Goal: Task Accomplishment & Management: Manage account settings

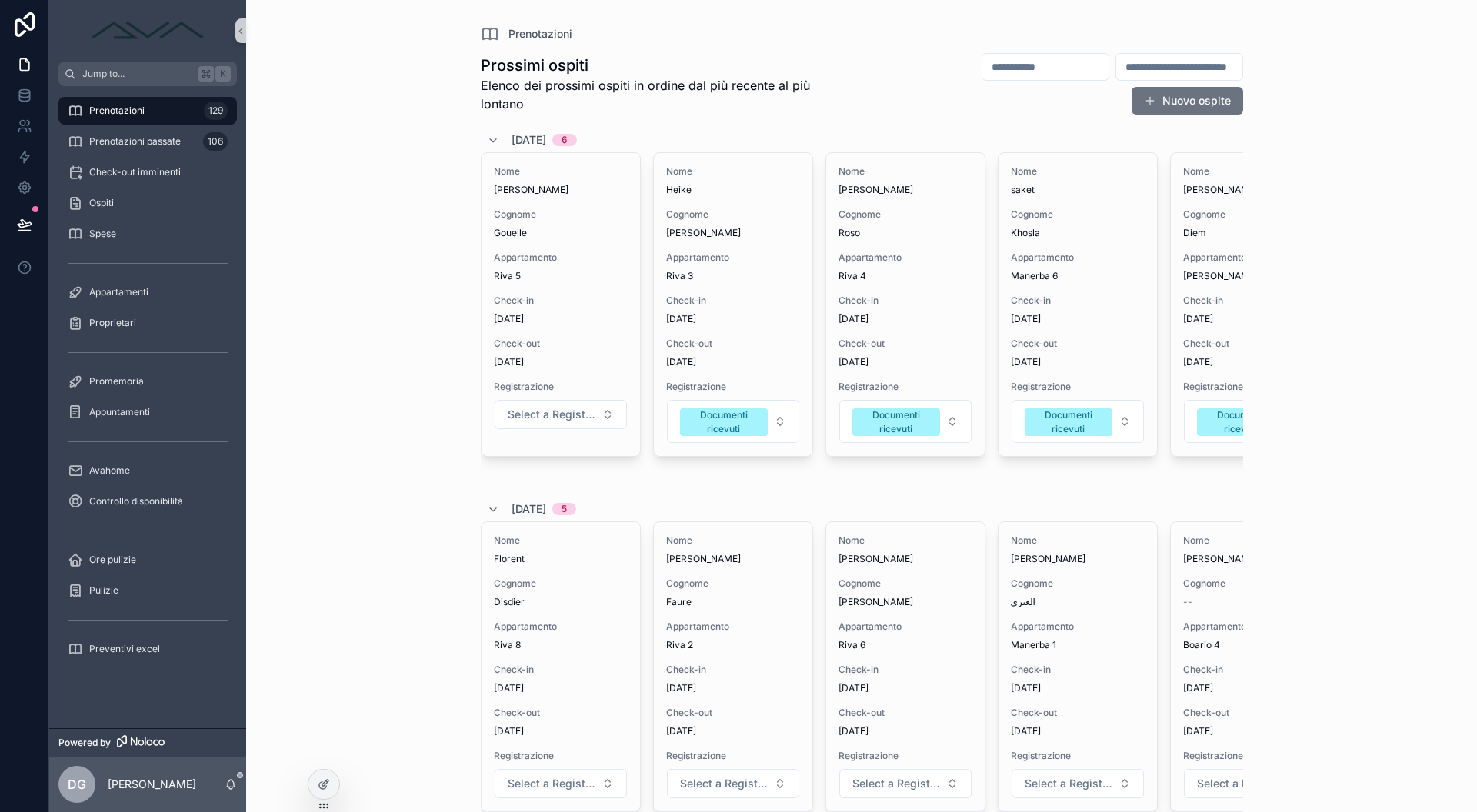
click at [1189, 71] on input "scrollable content" at bounding box center [1178, 67] width 126 height 22
paste input "**********"
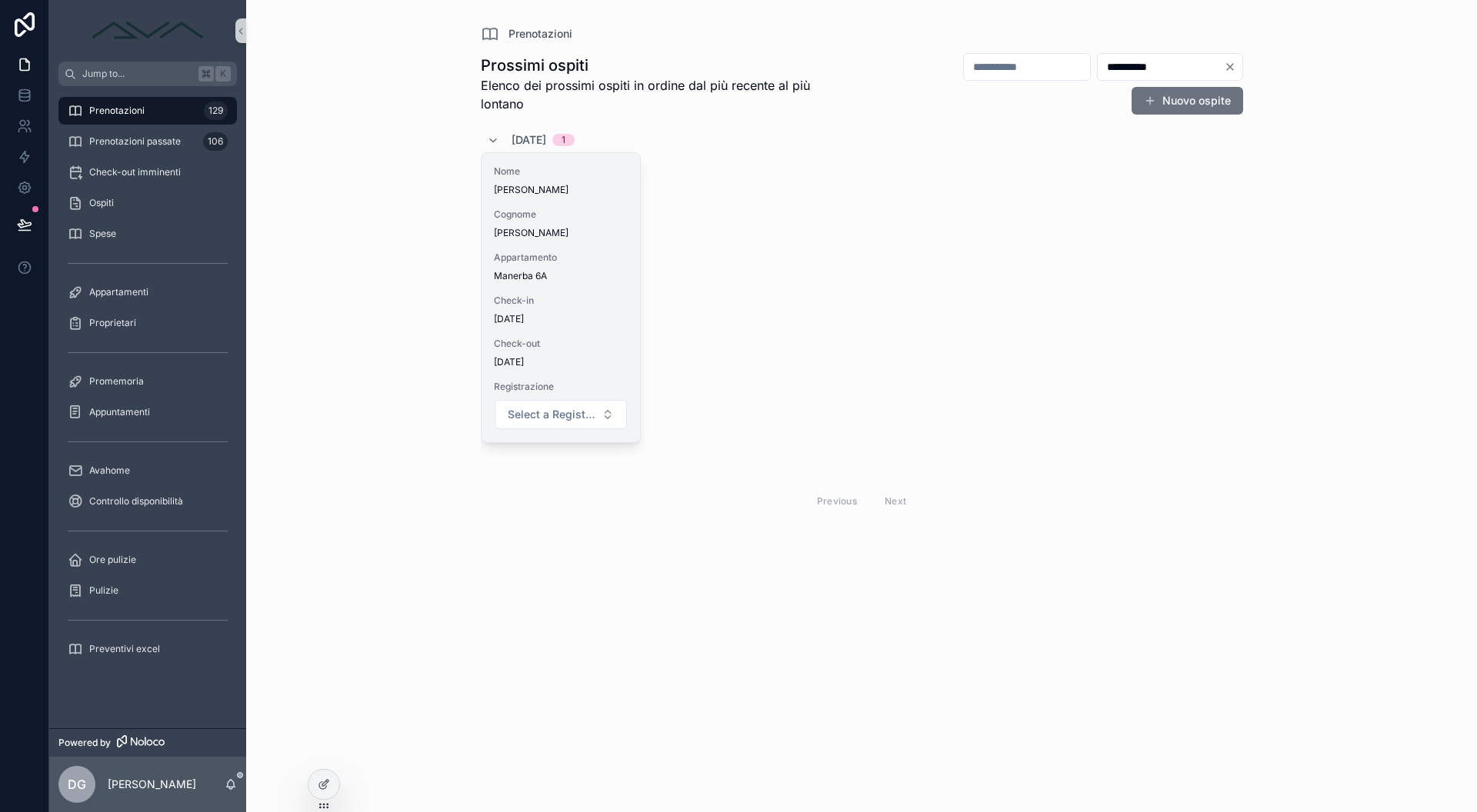
type input "**********"
click at [579, 256] on span "Appartamento" at bounding box center [561, 258] width 134 height 12
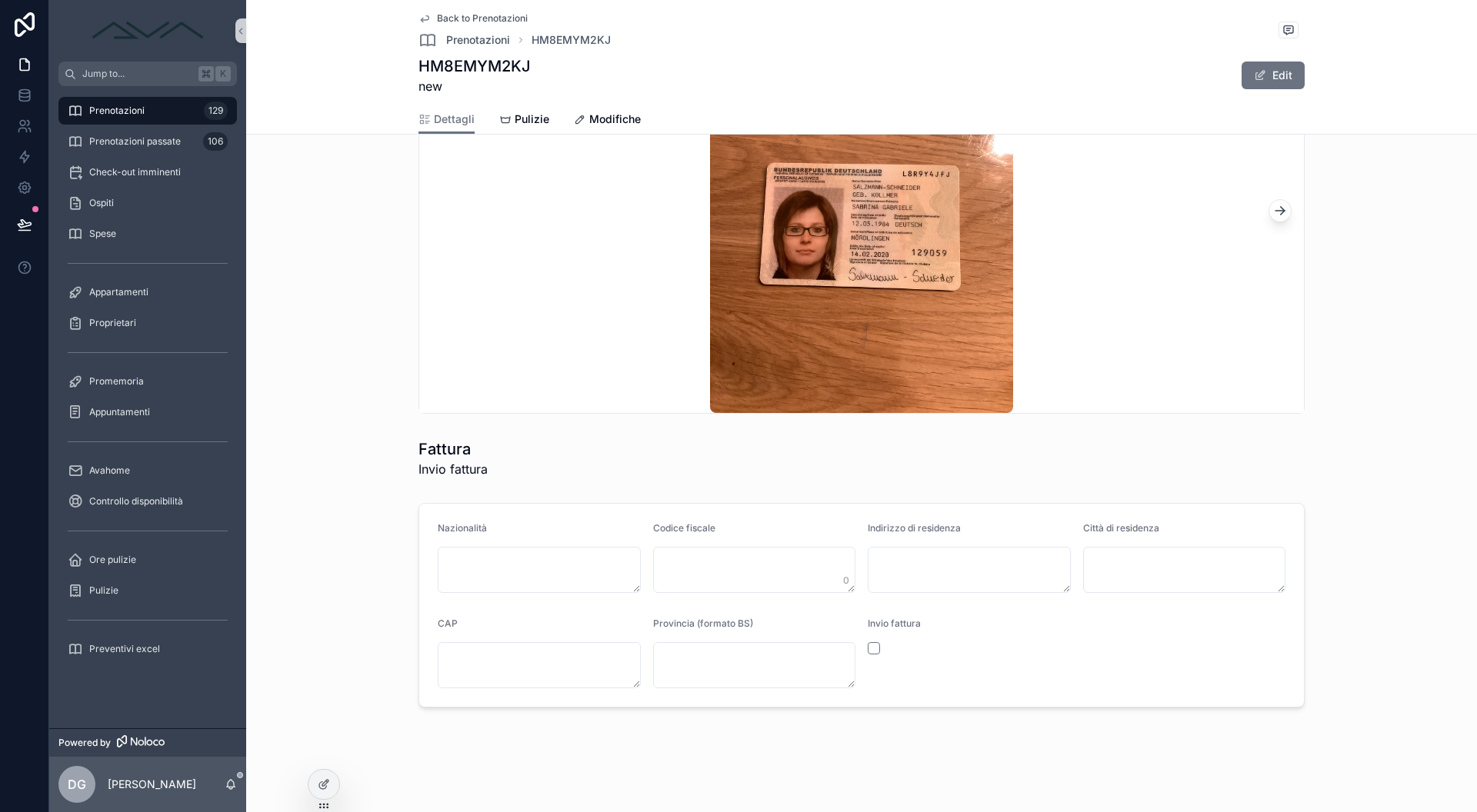
scroll to position [1574, 0]
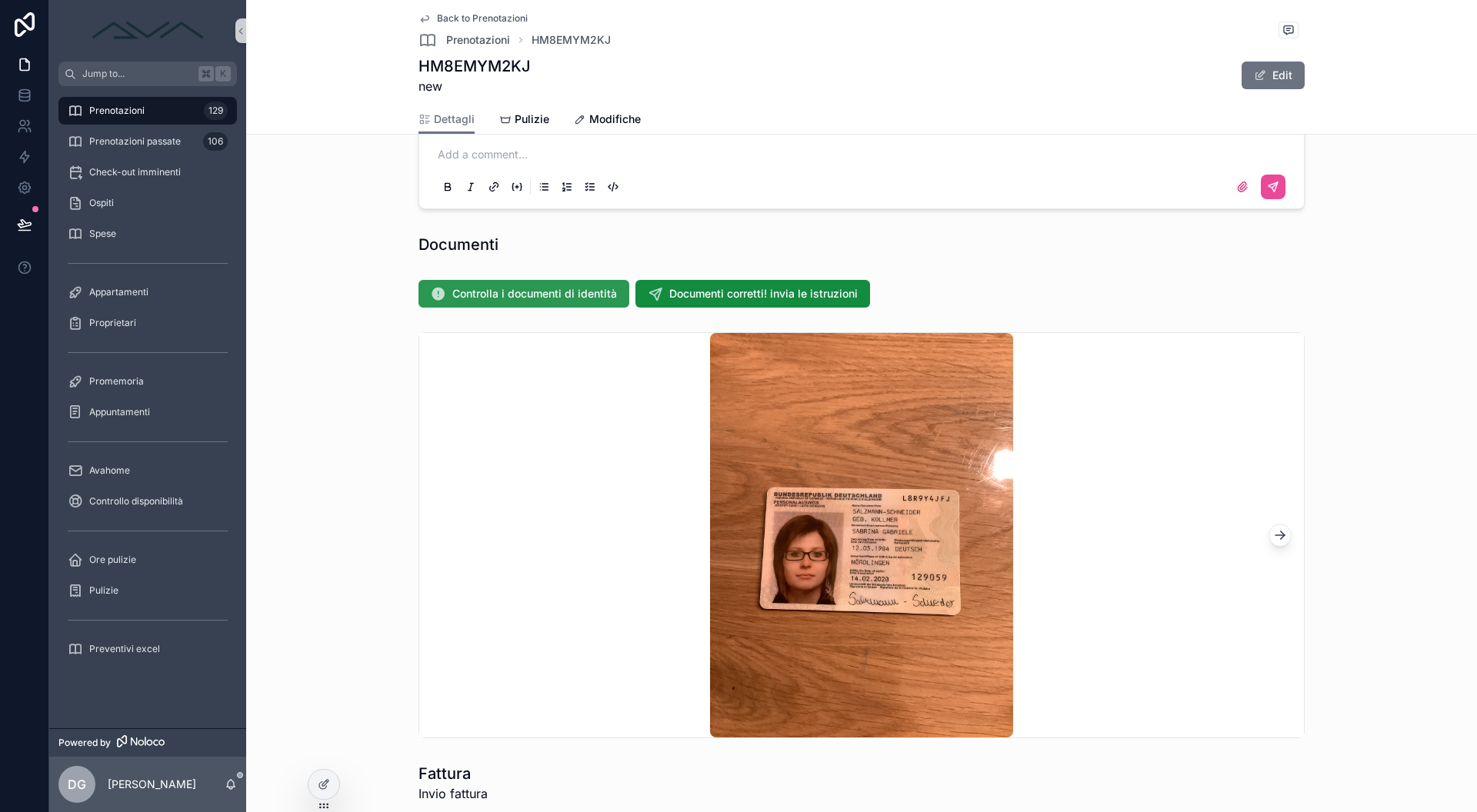
click at [549, 286] on span "Controlla i documenti di identità" at bounding box center [535, 294] width 165 height 16
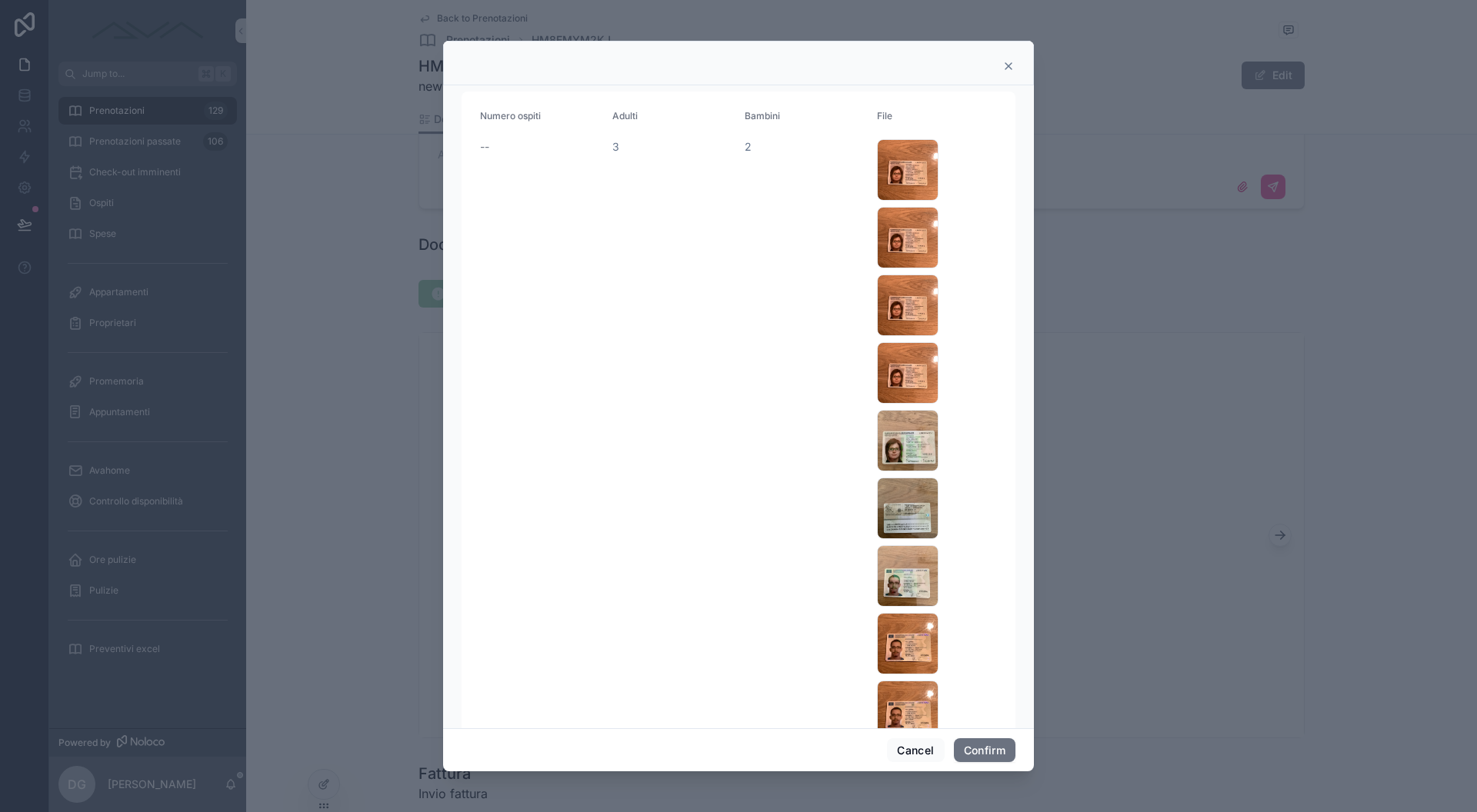
click at [1004, 65] on icon at bounding box center [1008, 66] width 12 height 12
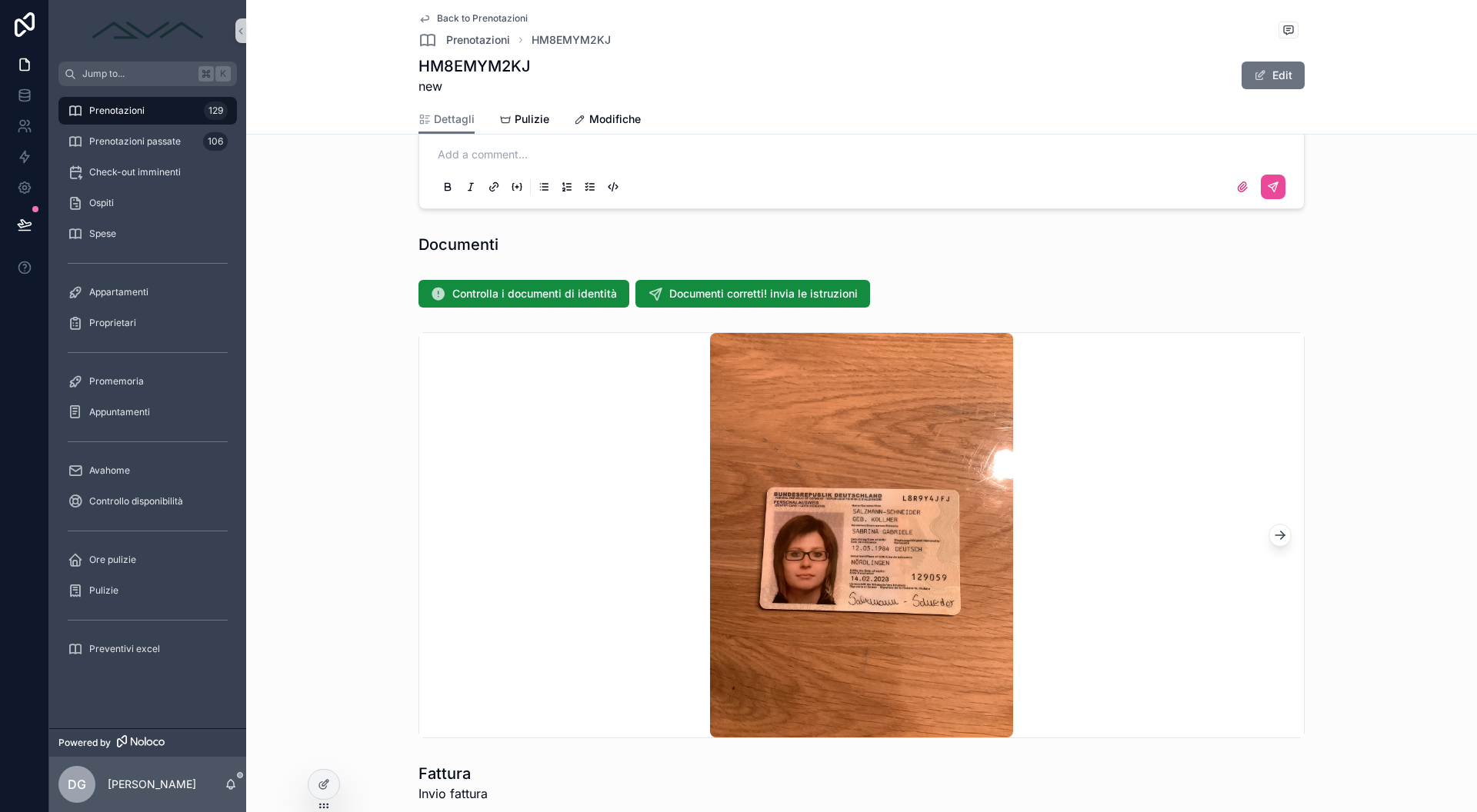
scroll to position [281, 0]
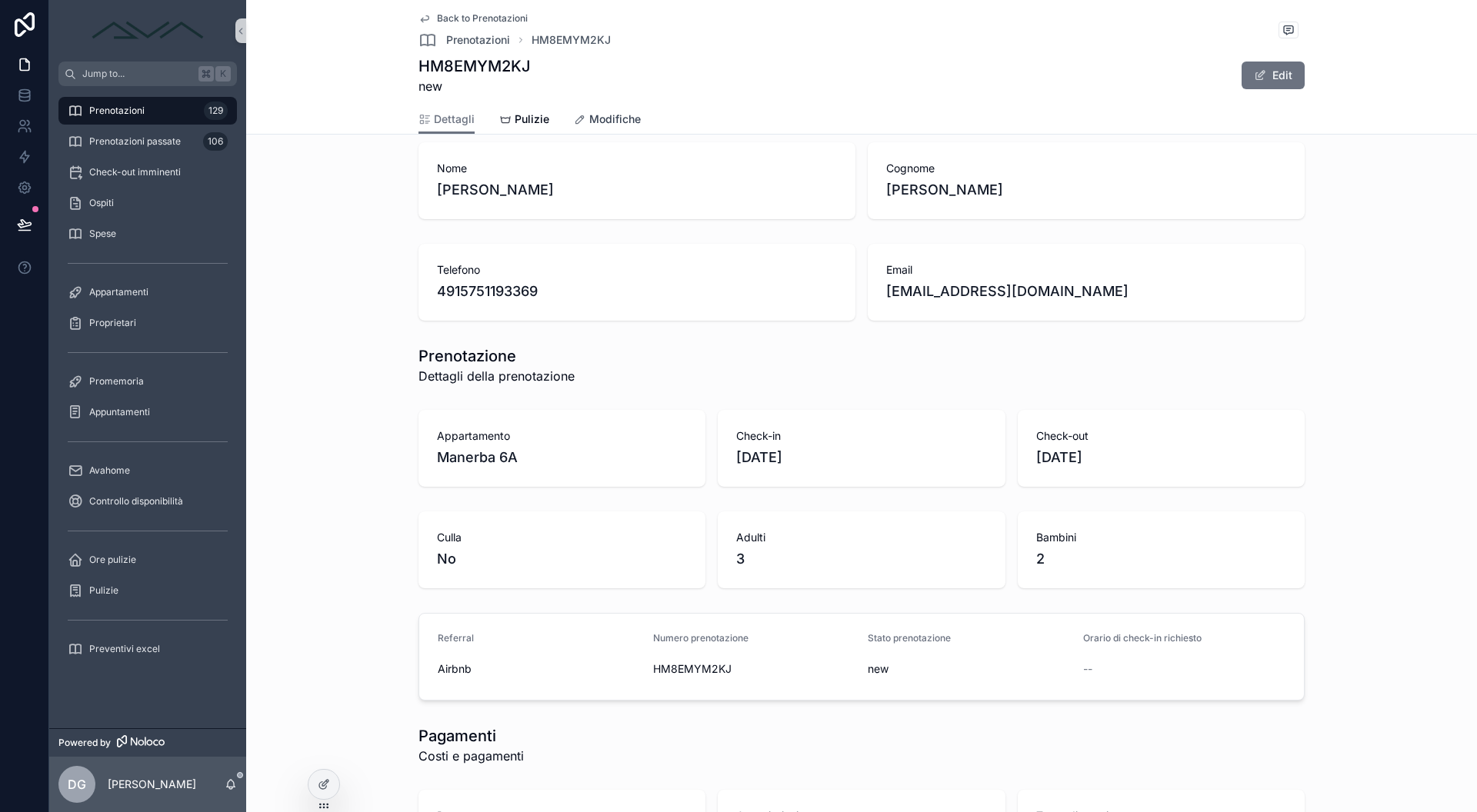
click at [620, 115] on span "Modifiche" at bounding box center [614, 120] width 51 height 16
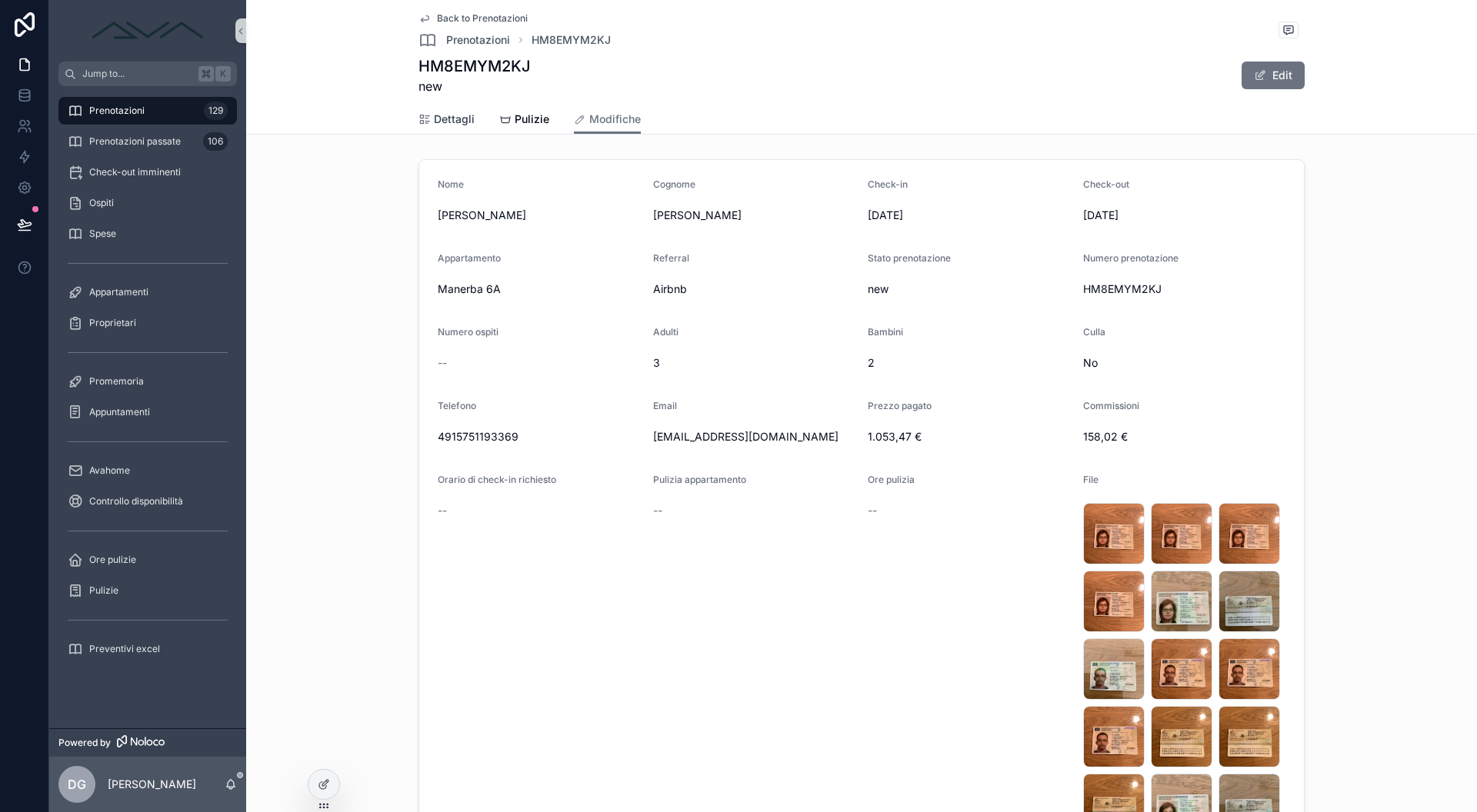
click at [435, 115] on span "Dettagli" at bounding box center [454, 120] width 41 height 16
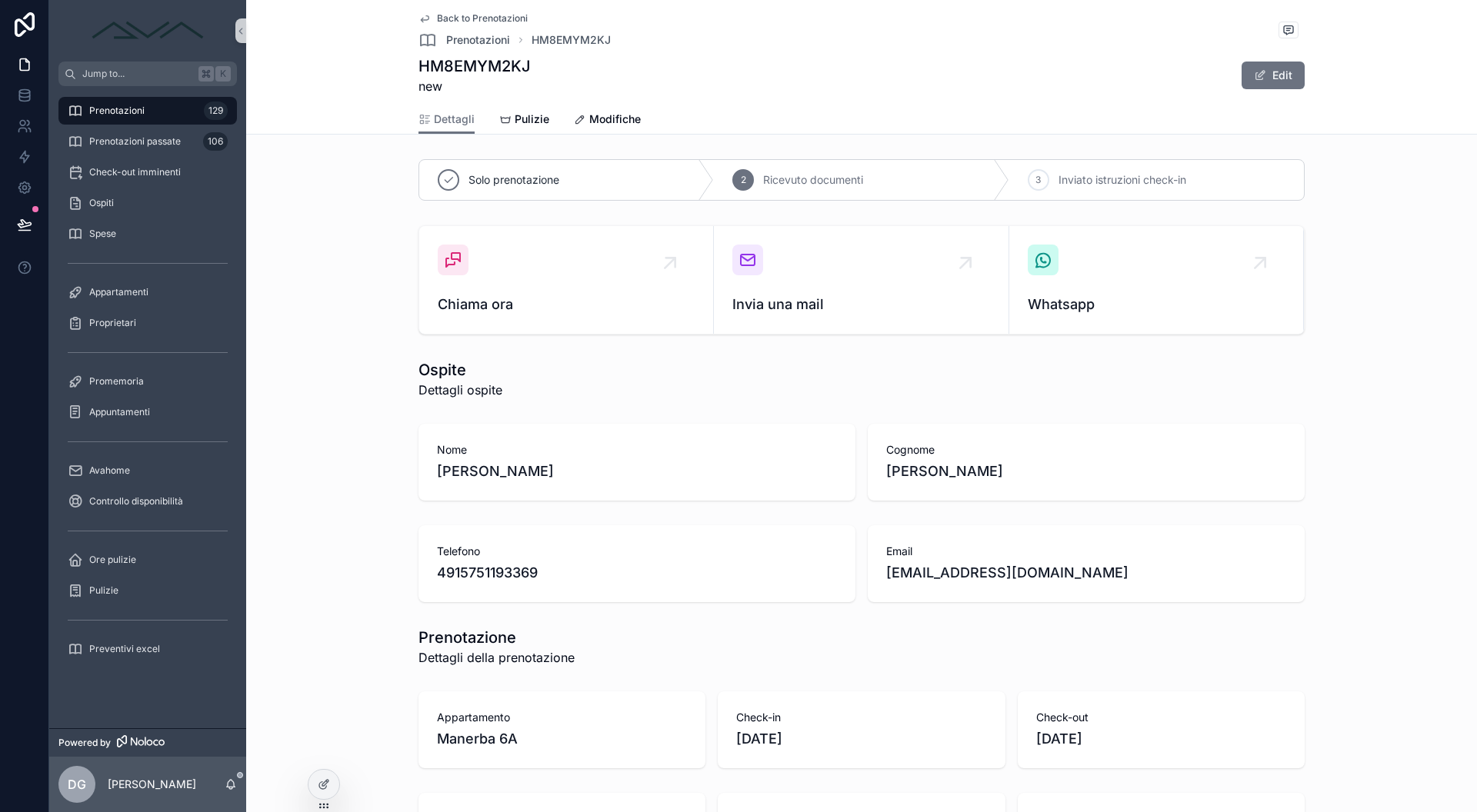
scroll to position [763, 0]
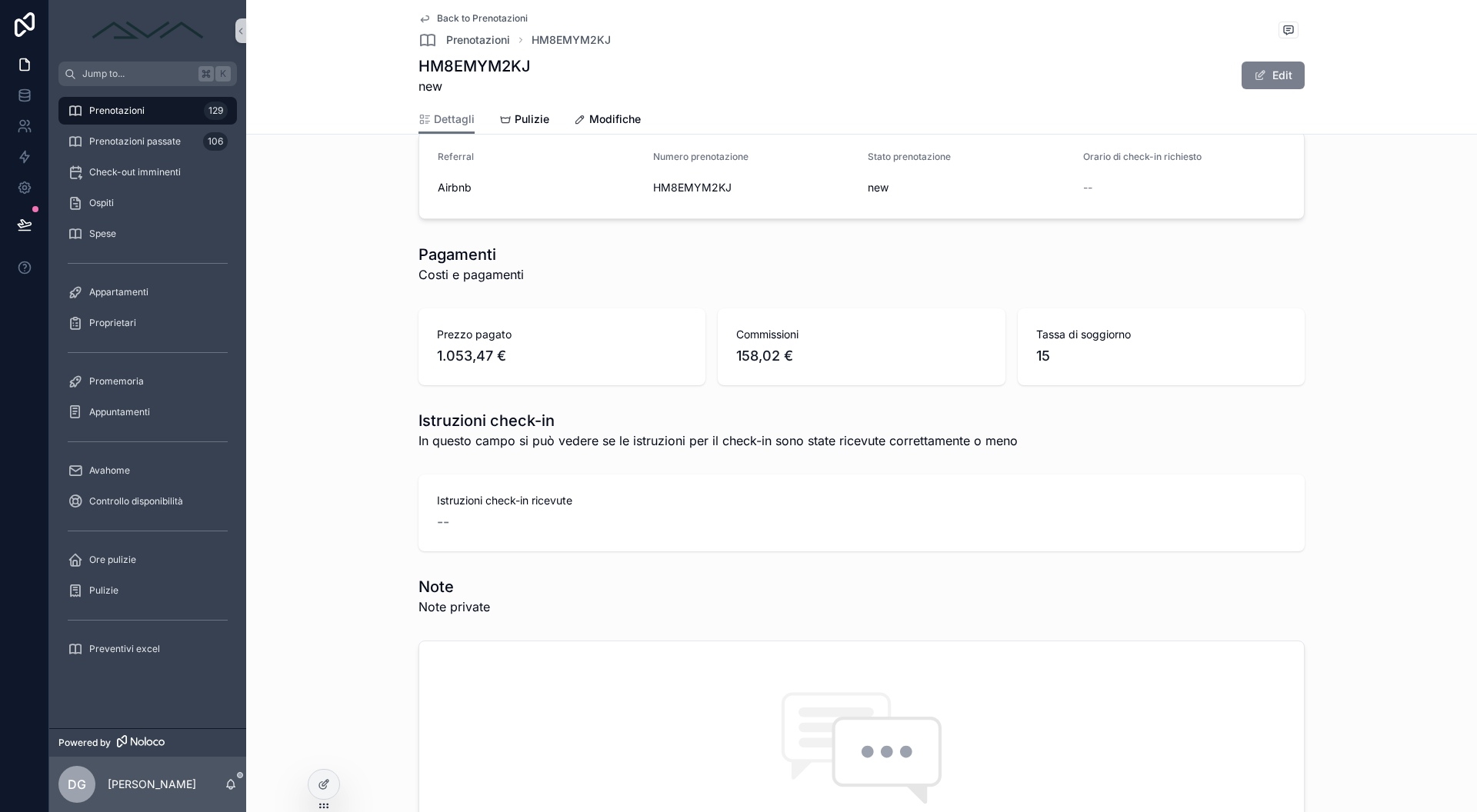
click at [1263, 78] on button "Edit" at bounding box center [1273, 75] width 63 height 28
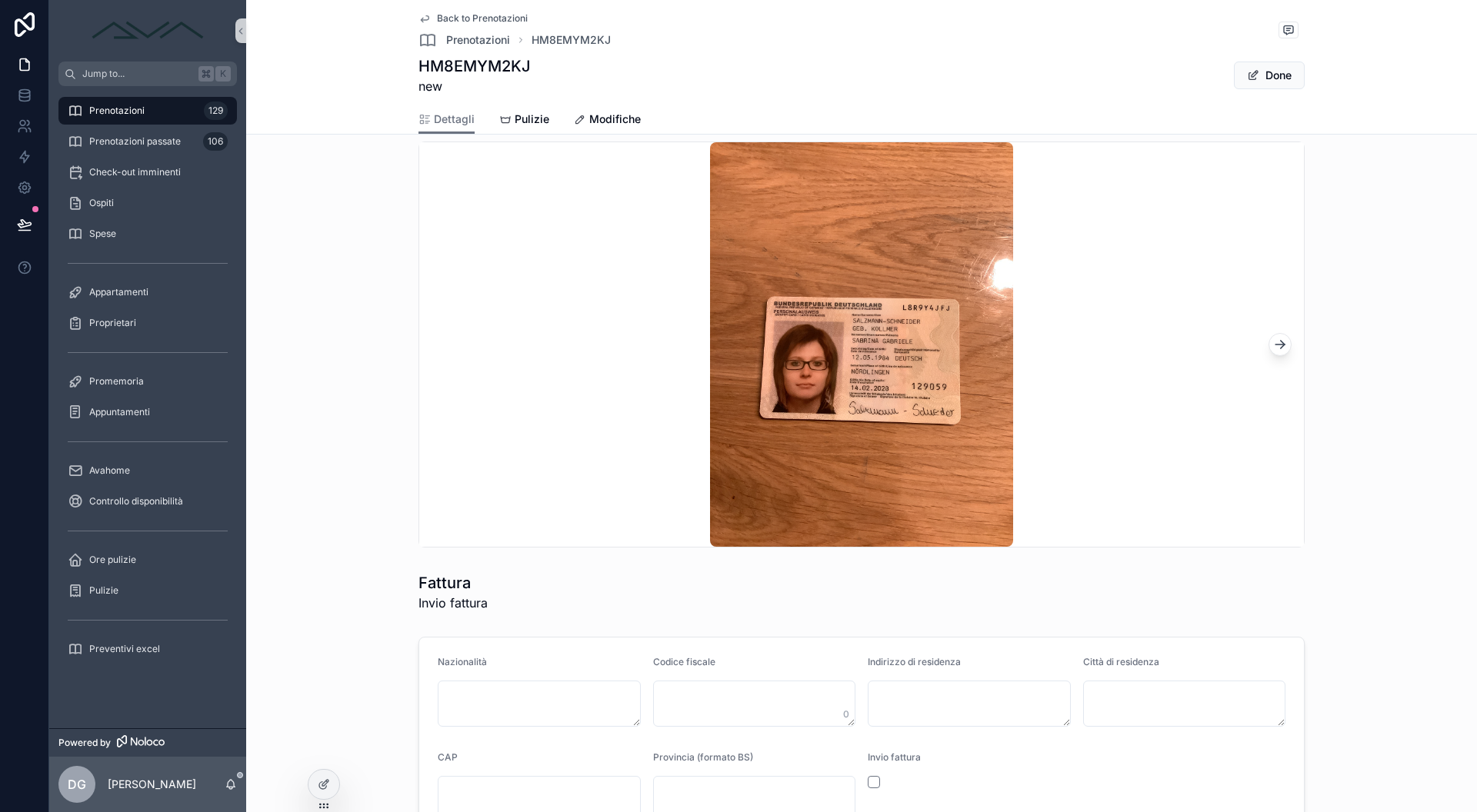
scroll to position [1651, 0]
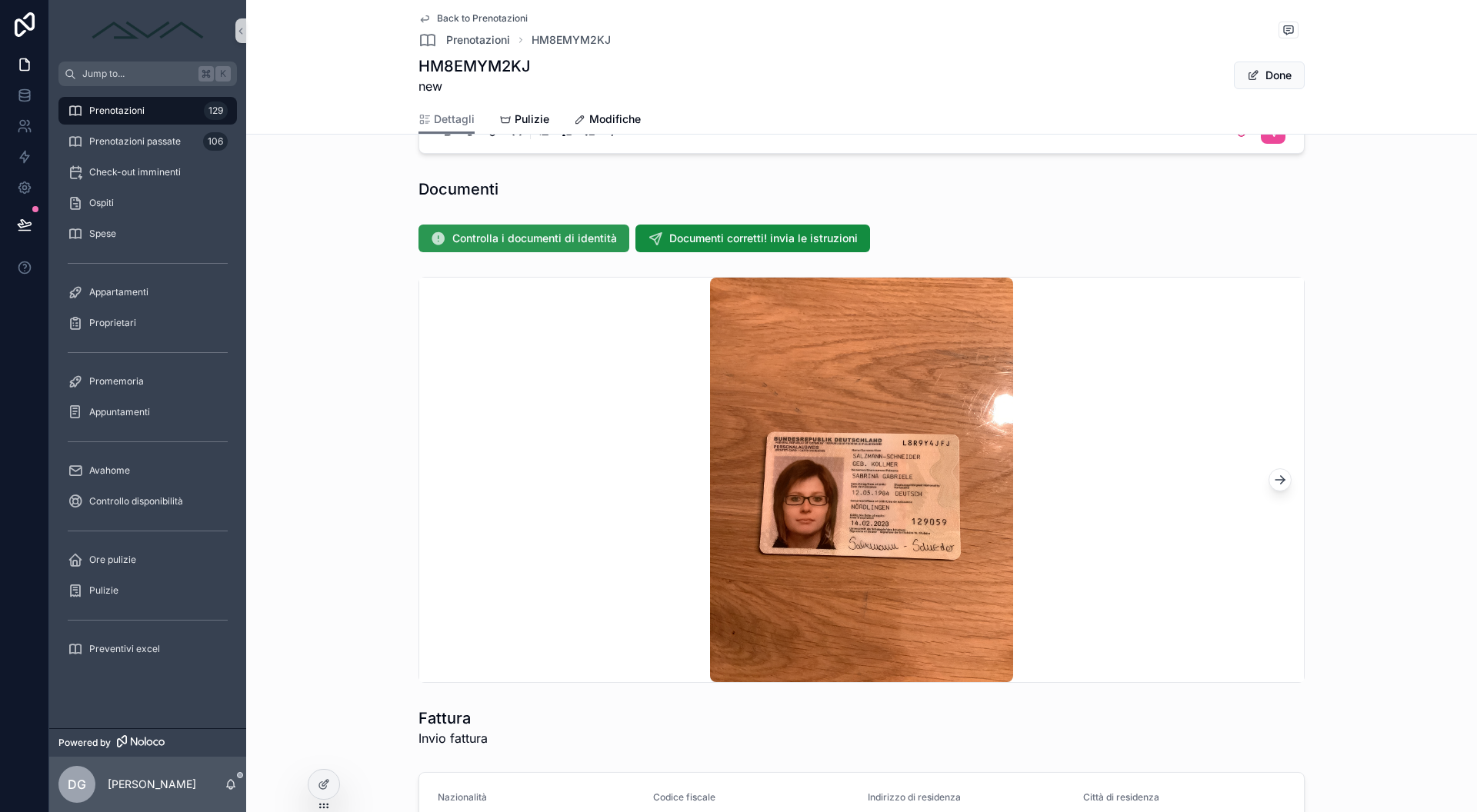
click at [546, 235] on span "Controlla i documenti di identità" at bounding box center [535, 239] width 165 height 16
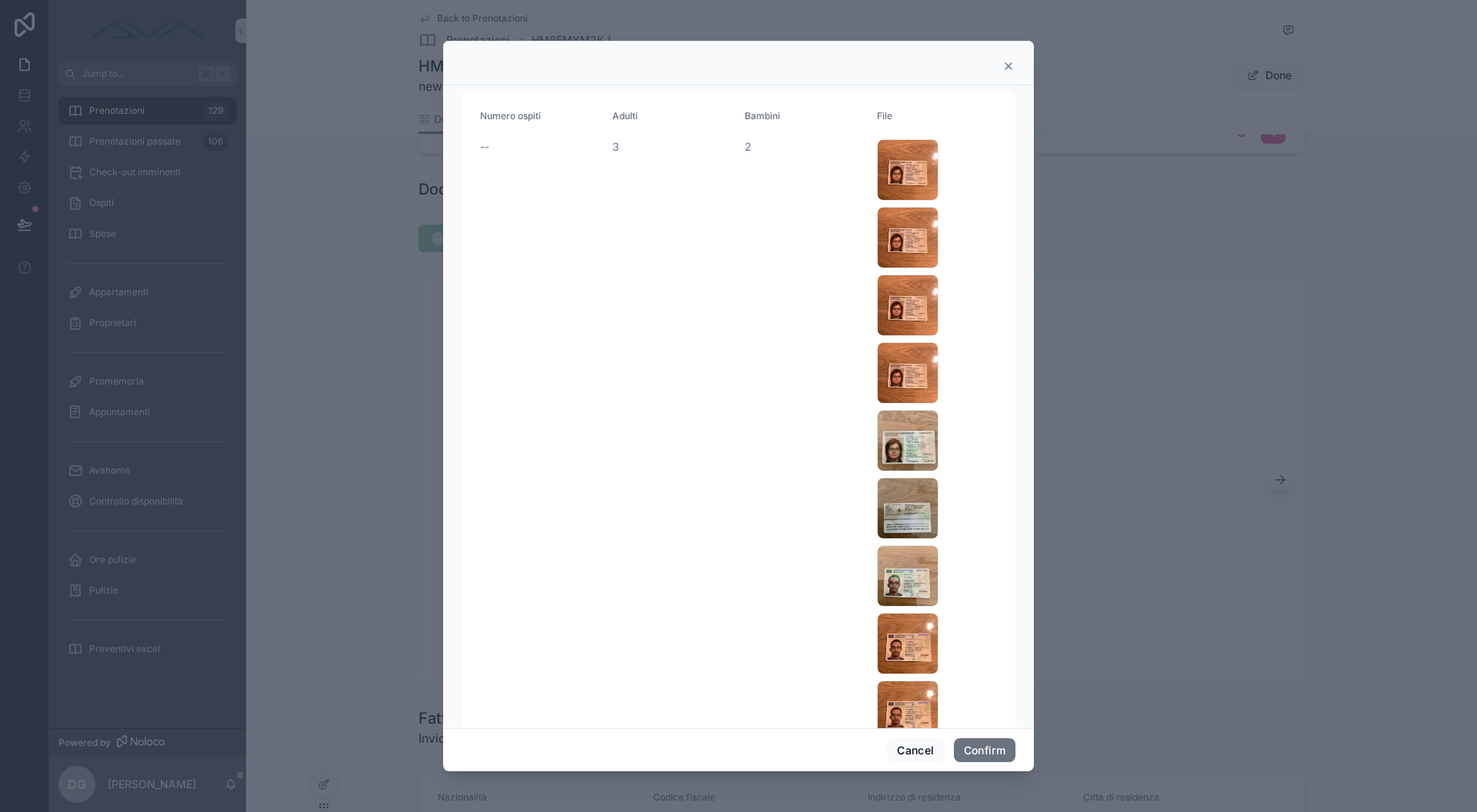
click at [1013, 64] on icon at bounding box center [1008, 66] width 12 height 12
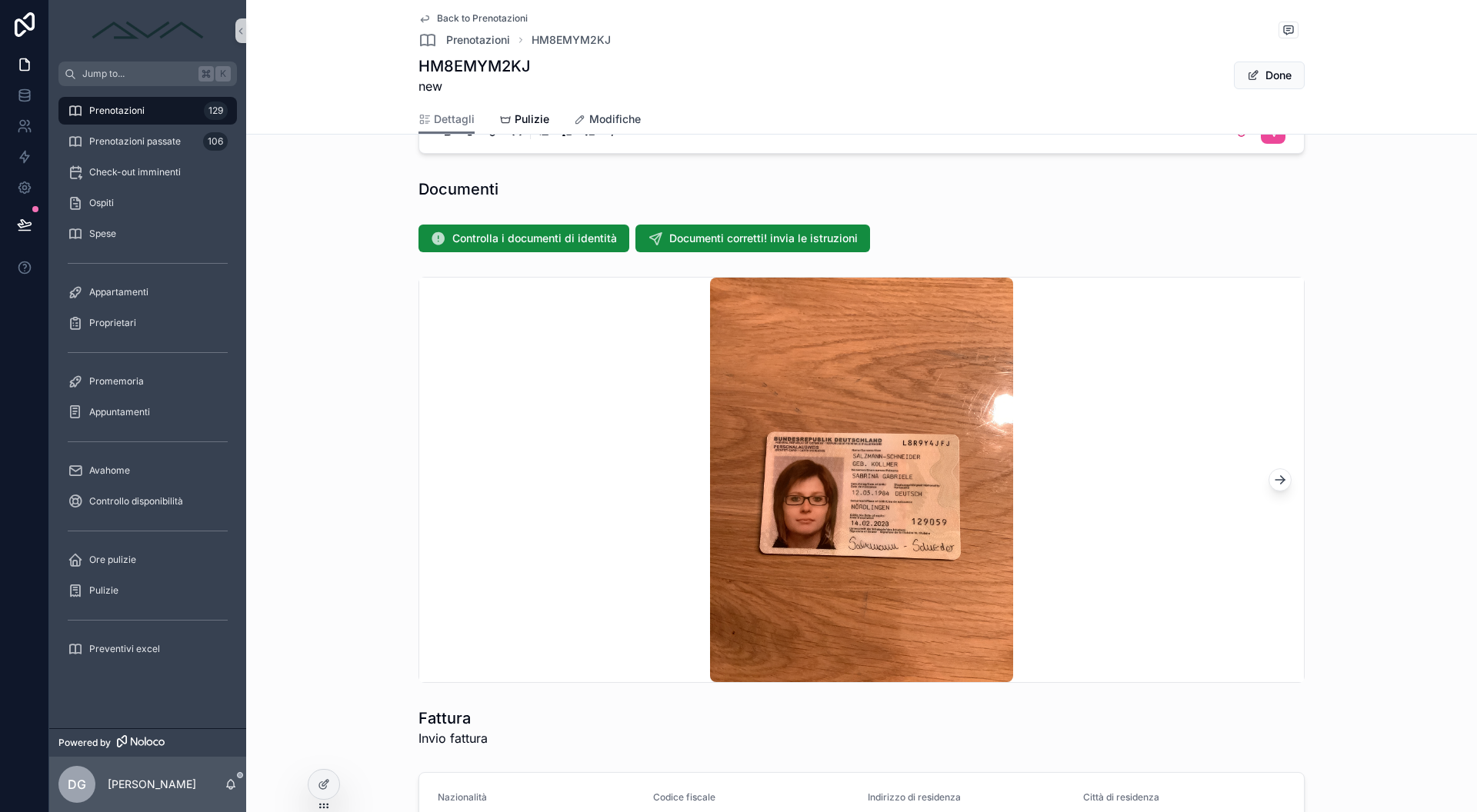
click at [589, 117] on span "Modifiche" at bounding box center [614, 120] width 51 height 16
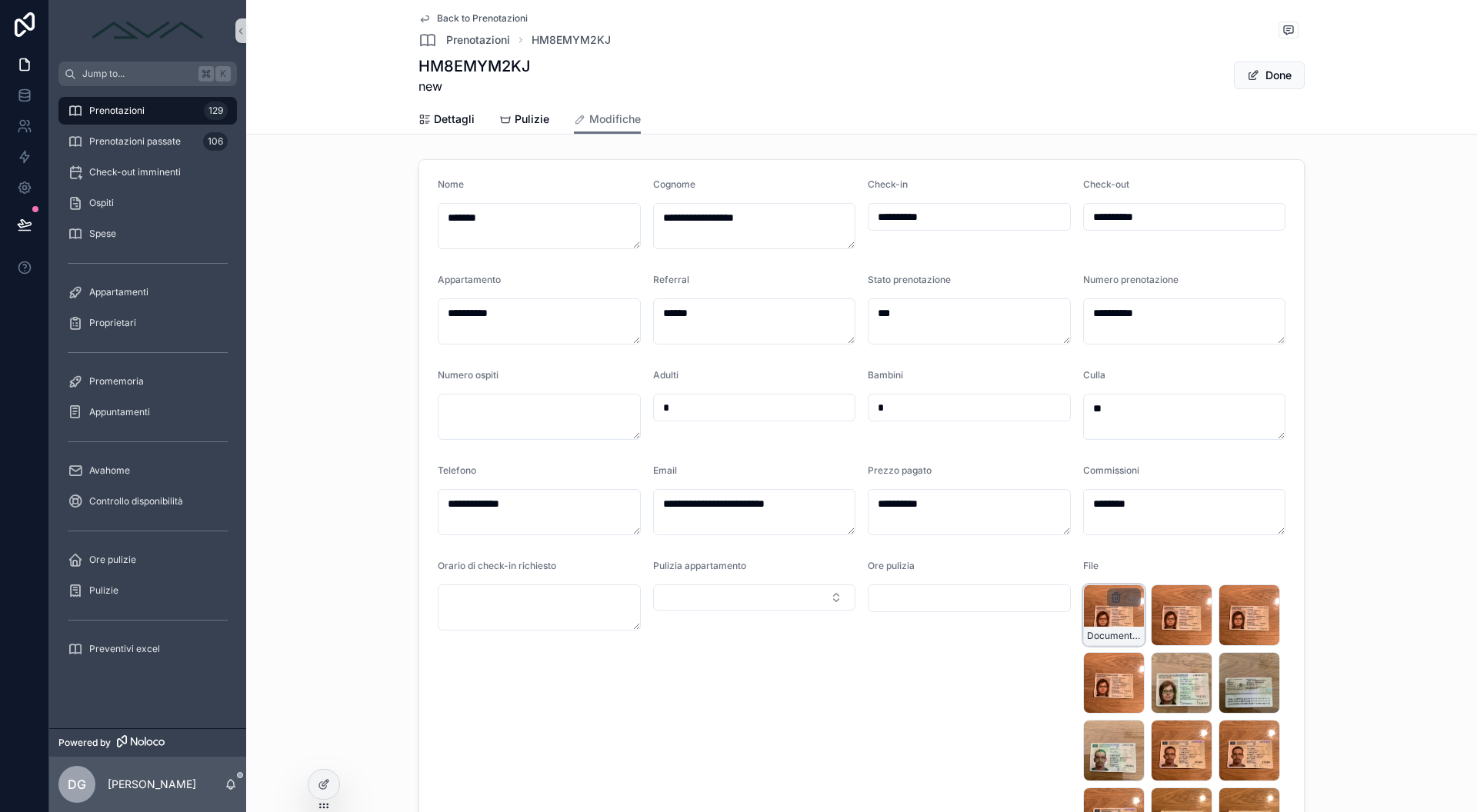
click at [1115, 593] on icon "scrollable content" at bounding box center [1117, 594] width 3 height 3
click at [1140, 572] on icon "scrollable content" at bounding box center [1142, 570] width 12 height 12
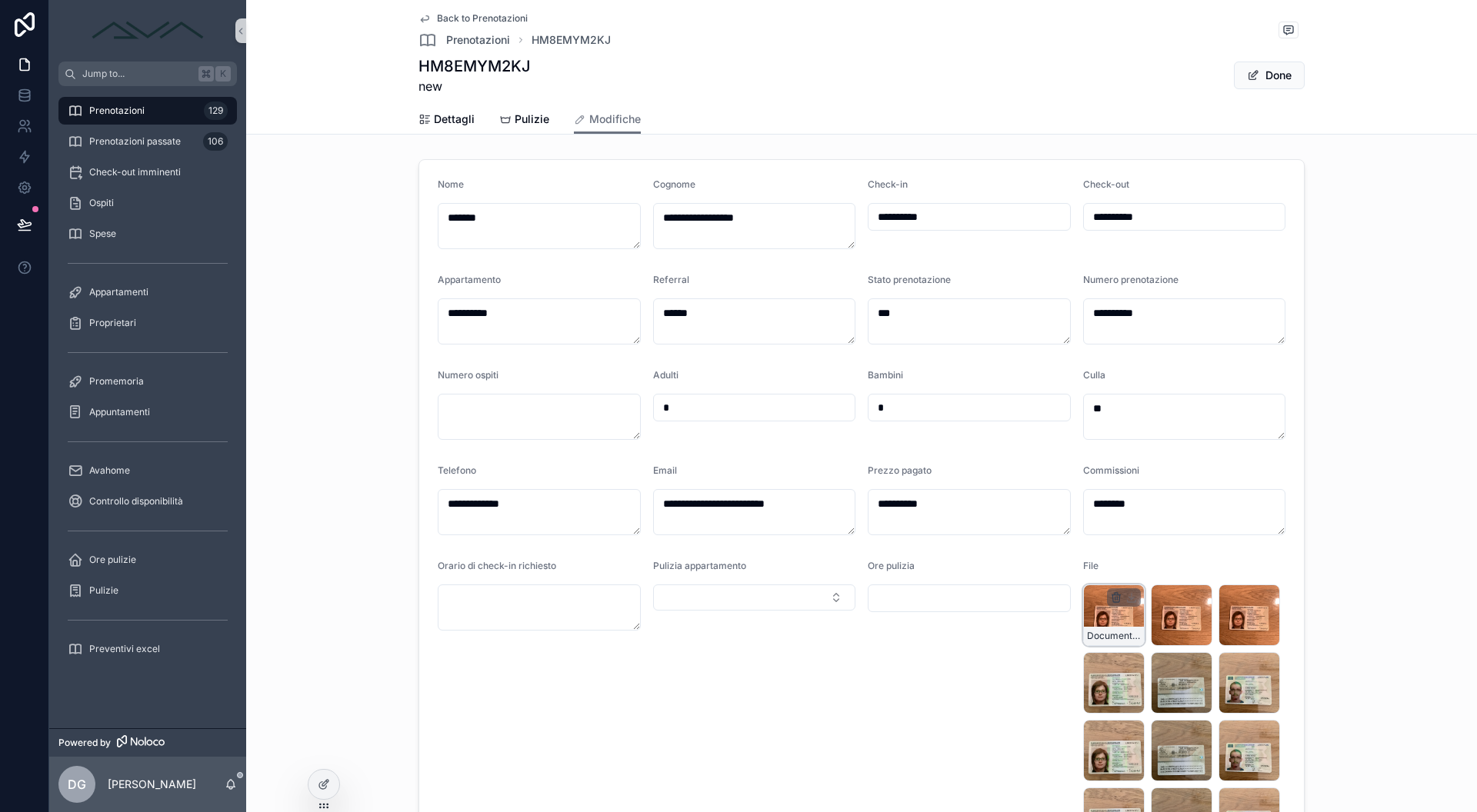
click at [1111, 596] on icon "scrollable content" at bounding box center [1116, 598] width 12 height 12
click at [1141, 566] on icon "scrollable content" at bounding box center [1143, 566] width 3 height 3
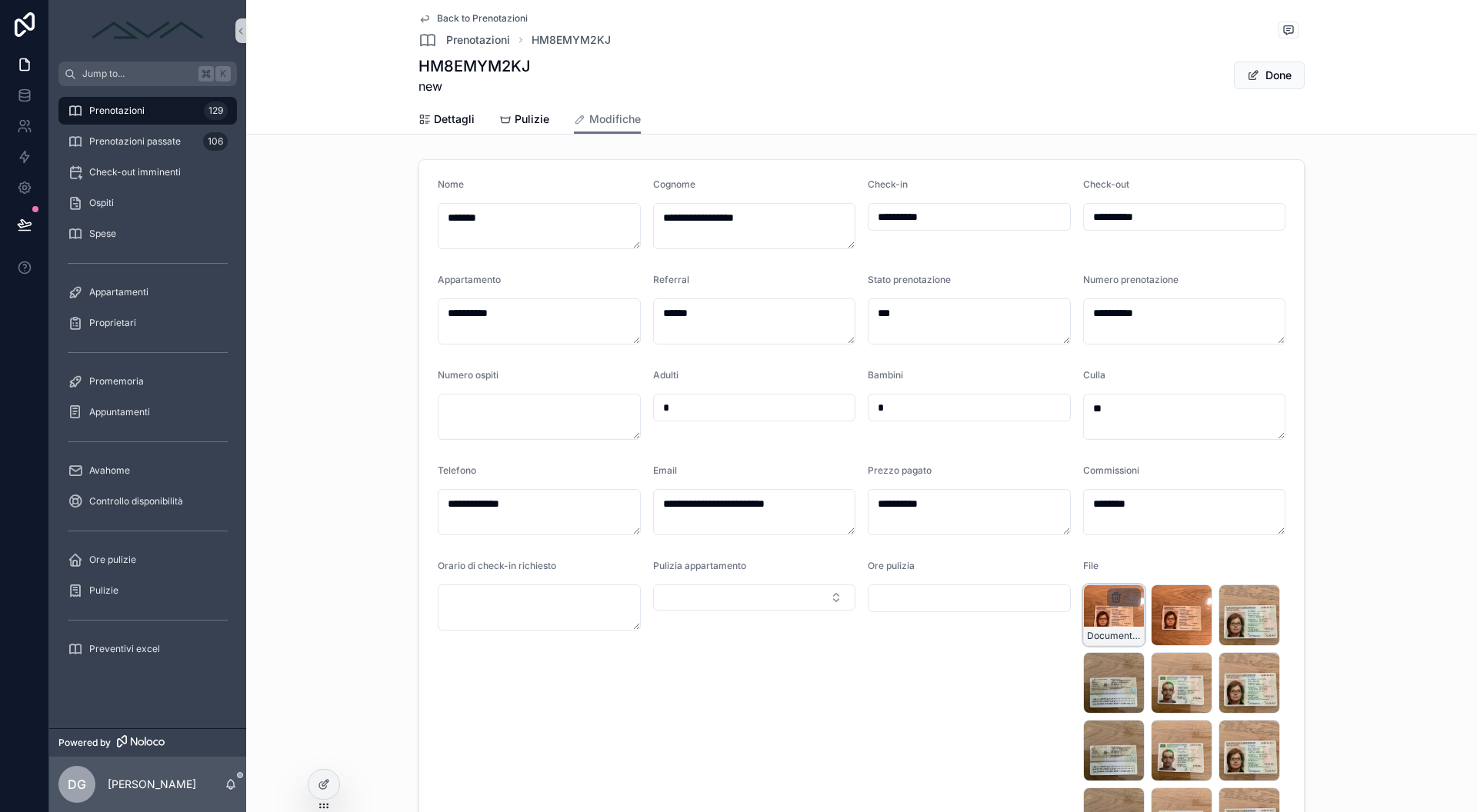
click at [1110, 593] on icon "scrollable content" at bounding box center [1116, 598] width 12 height 12
click at [1141, 570] on icon "scrollable content" at bounding box center [1142, 570] width 12 height 12
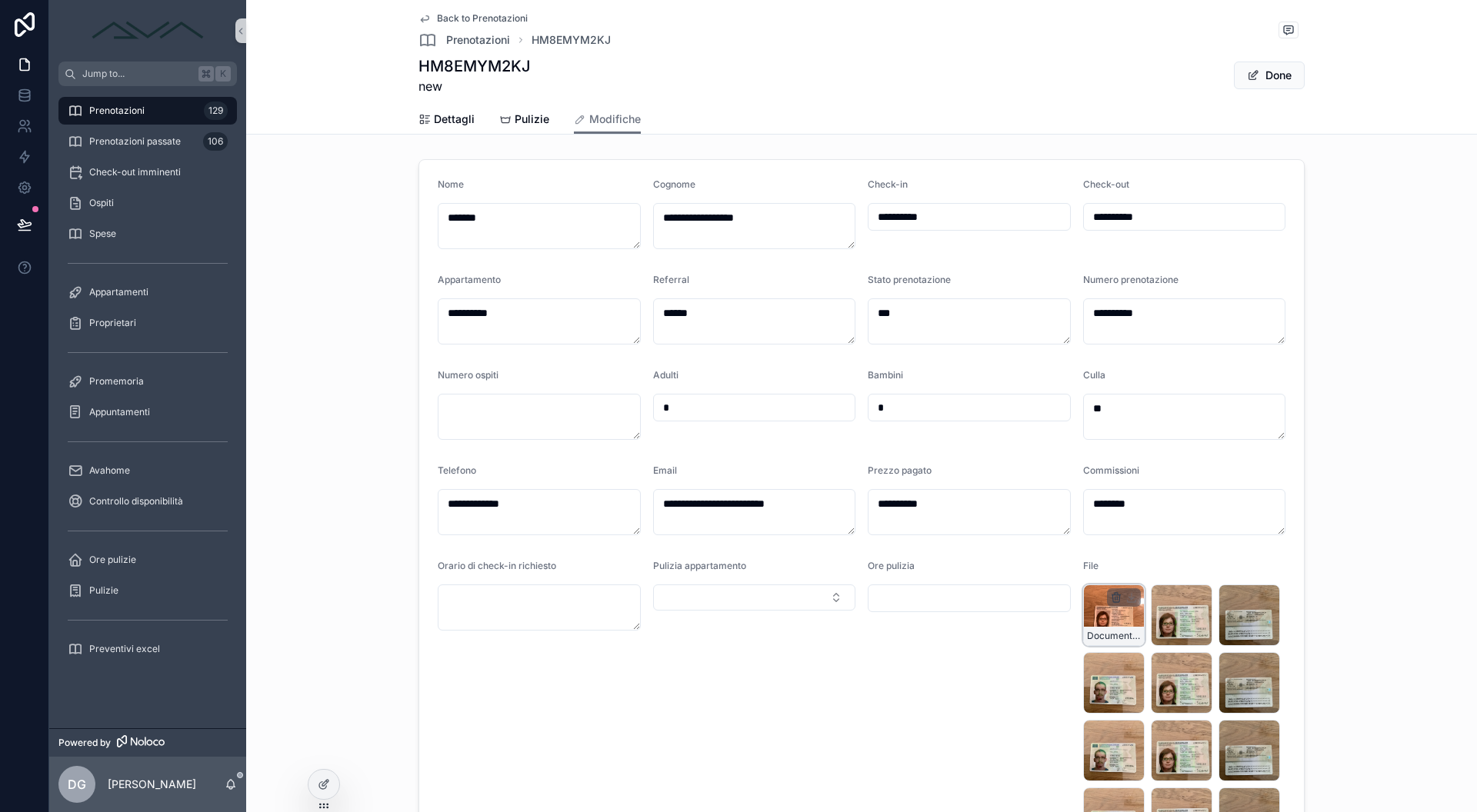
click at [1115, 595] on icon "scrollable content" at bounding box center [1117, 594] width 3 height 3
click at [1144, 568] on icon "scrollable content" at bounding box center [1142, 570] width 12 height 12
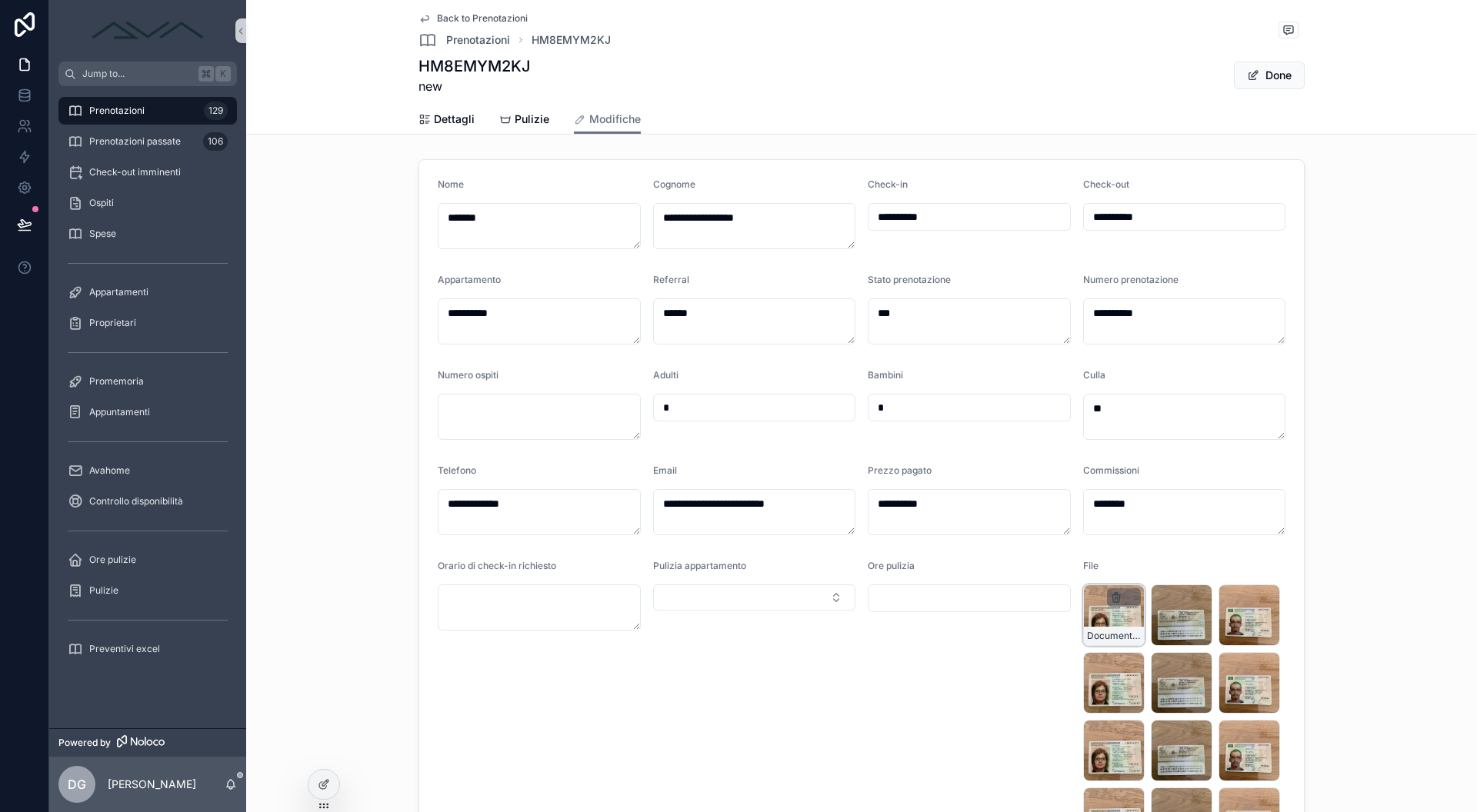
click at [1113, 598] on icon "scrollable content" at bounding box center [1116, 599] width 7 height 7
click at [1113, 596] on icon "scrollable content" at bounding box center [1116, 599] width 7 height 7
click at [1115, 595] on icon "scrollable content" at bounding box center [1117, 594] width 3 height 3
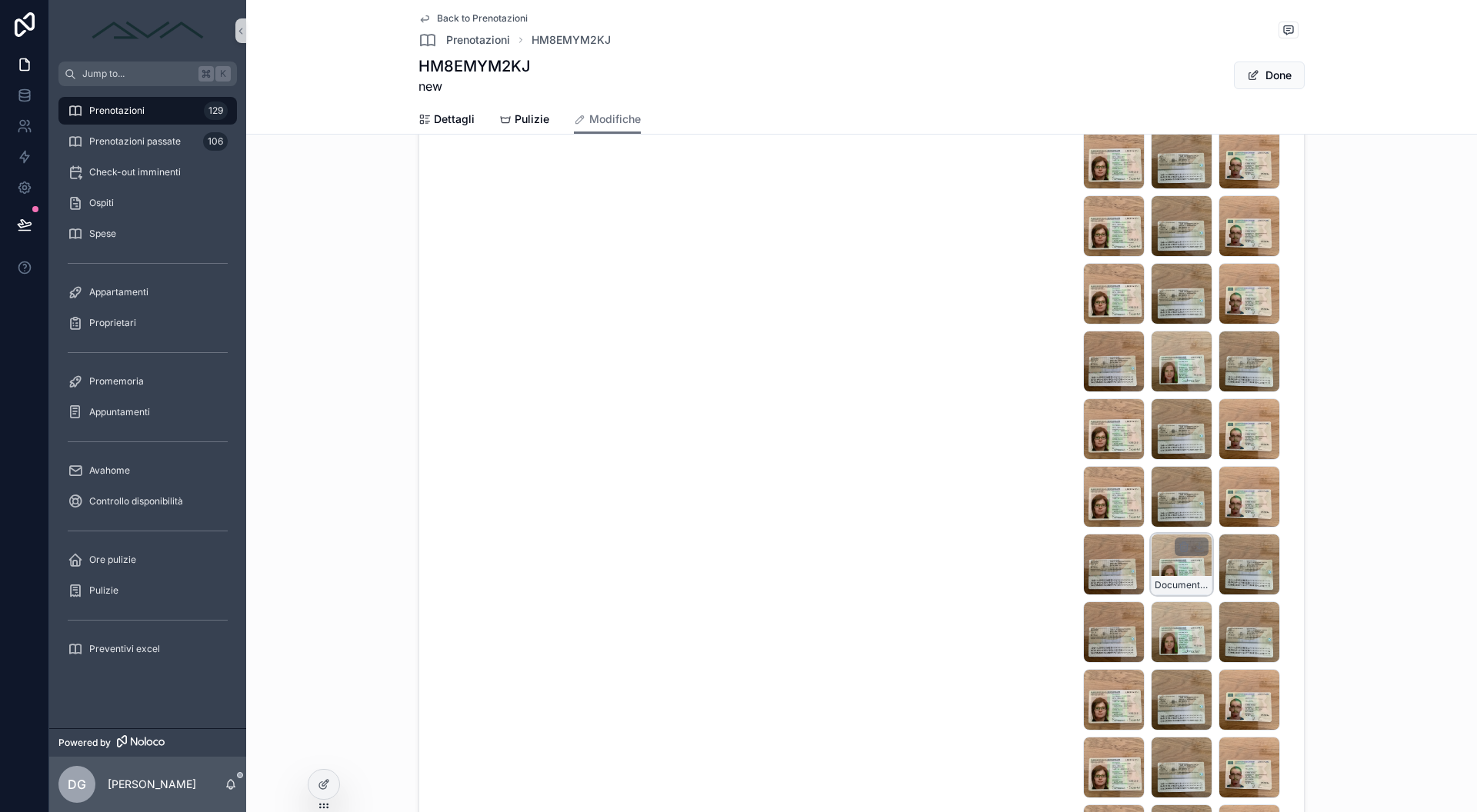
scroll to position [2333, 0]
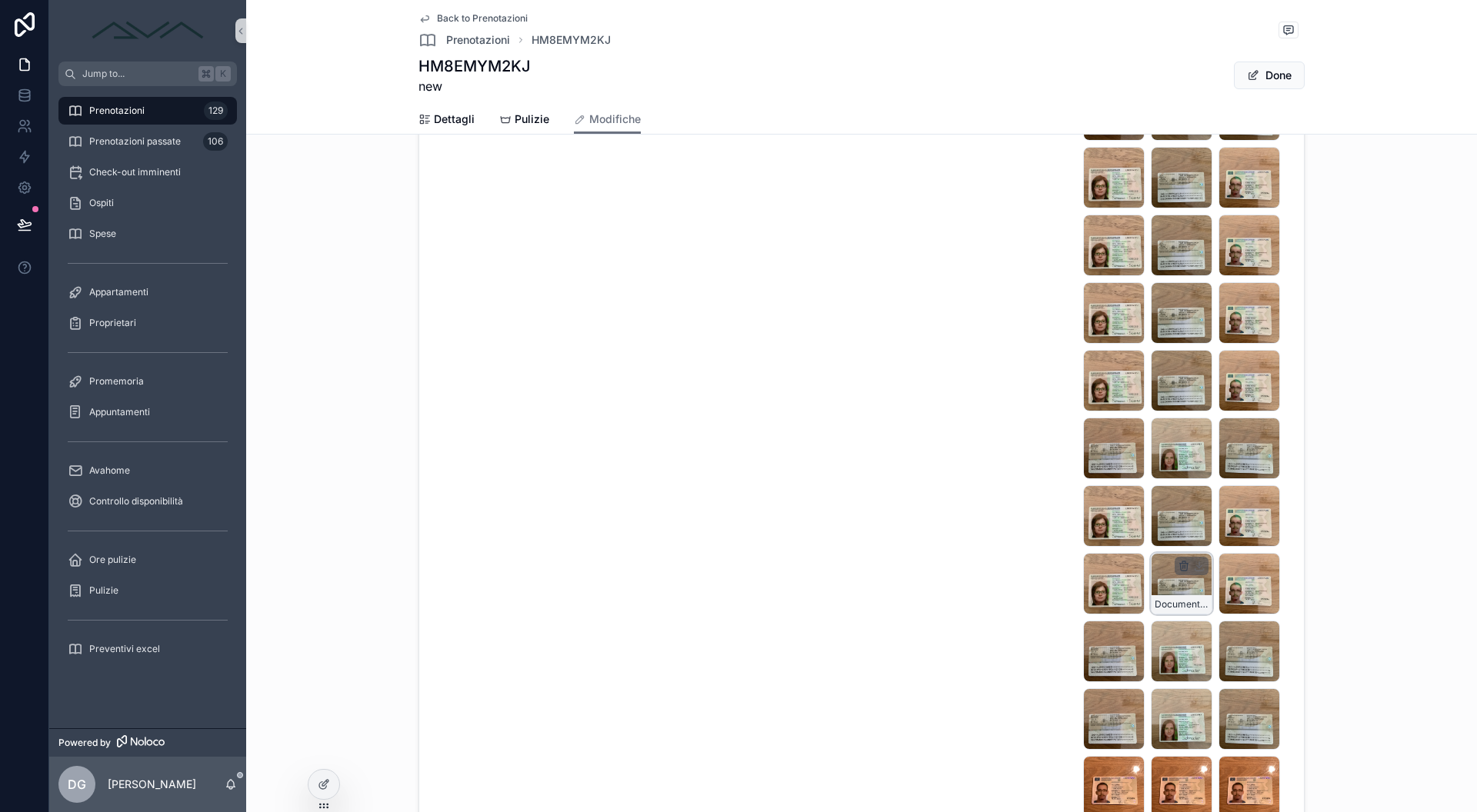
click at [1180, 565] on icon "scrollable content" at bounding box center [1184, 566] width 12 height 12
click at [1206, 538] on icon "scrollable content" at bounding box center [1211, 539] width 12 height 12
click at [1211, 538] on icon "scrollable content" at bounding box center [1211, 539] width 12 height 12
click at [1225, 536] on icon "scrollable content" at bounding box center [1225, 539] width 12 height 12
drag, startPoint x: 934, startPoint y: 350, endPoint x: 941, endPoint y: 357, distance: 9.9
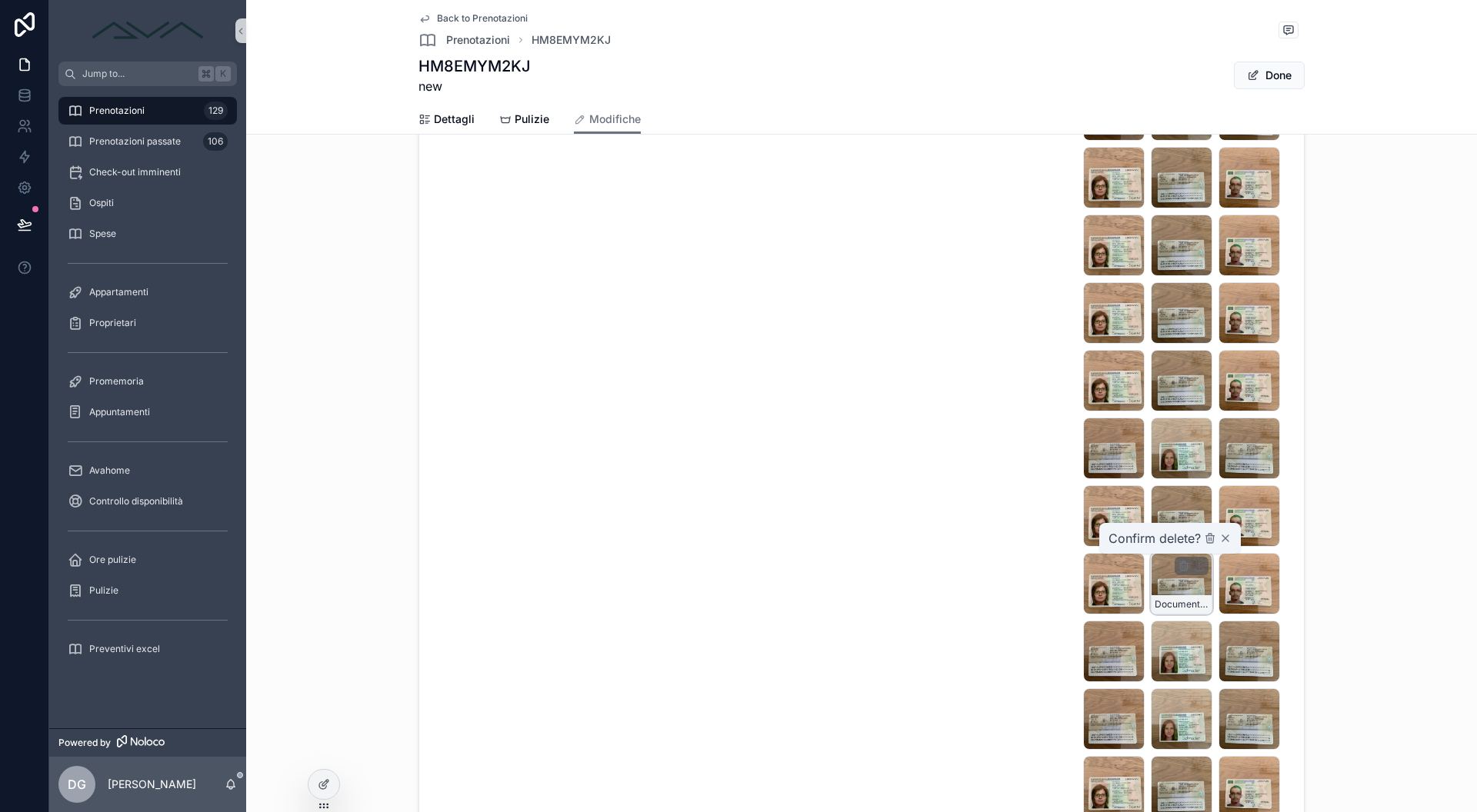
click at [941, 357] on div "Ore pulizia" at bounding box center [969, 638] width 203 height 4824
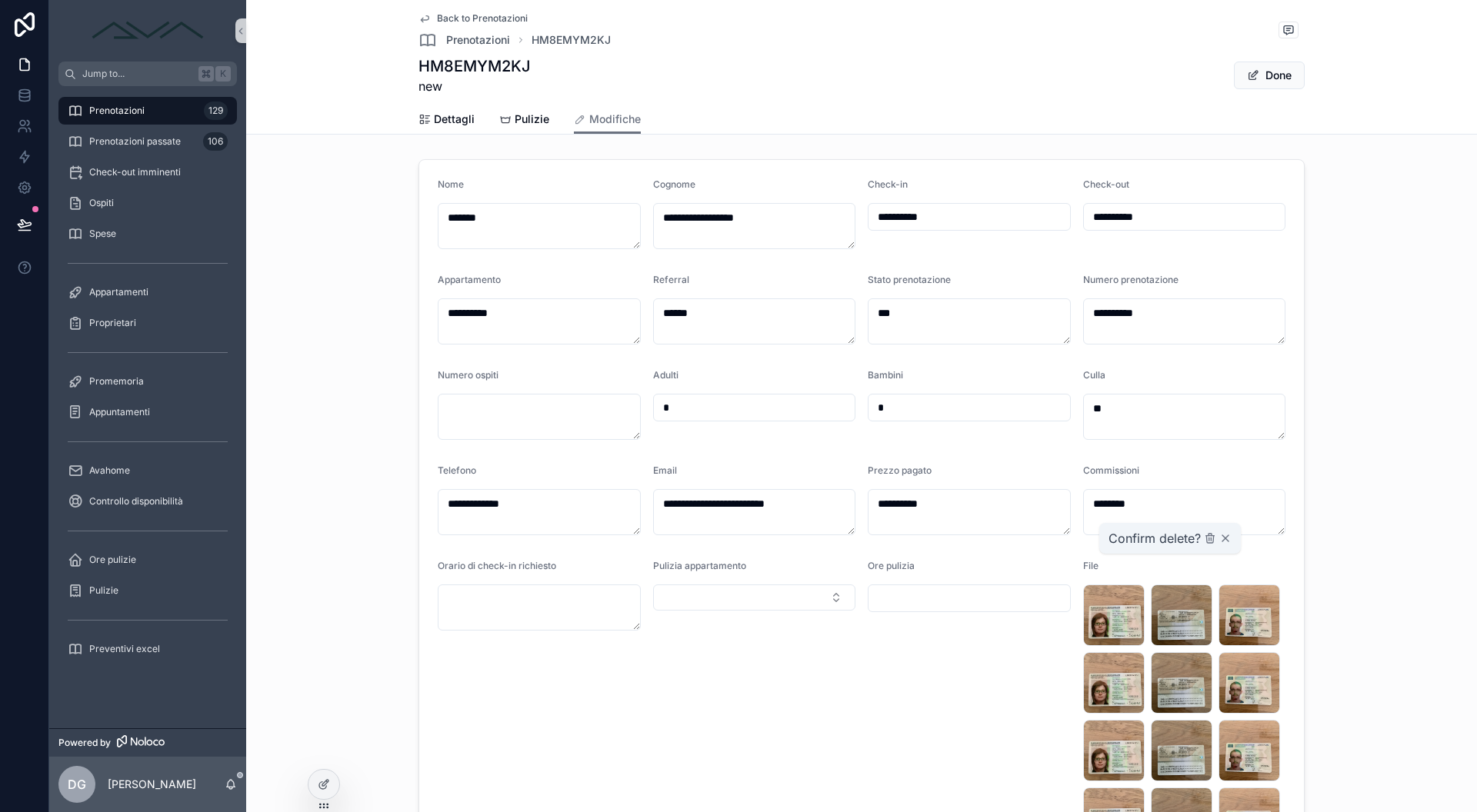
scroll to position [25, 0]
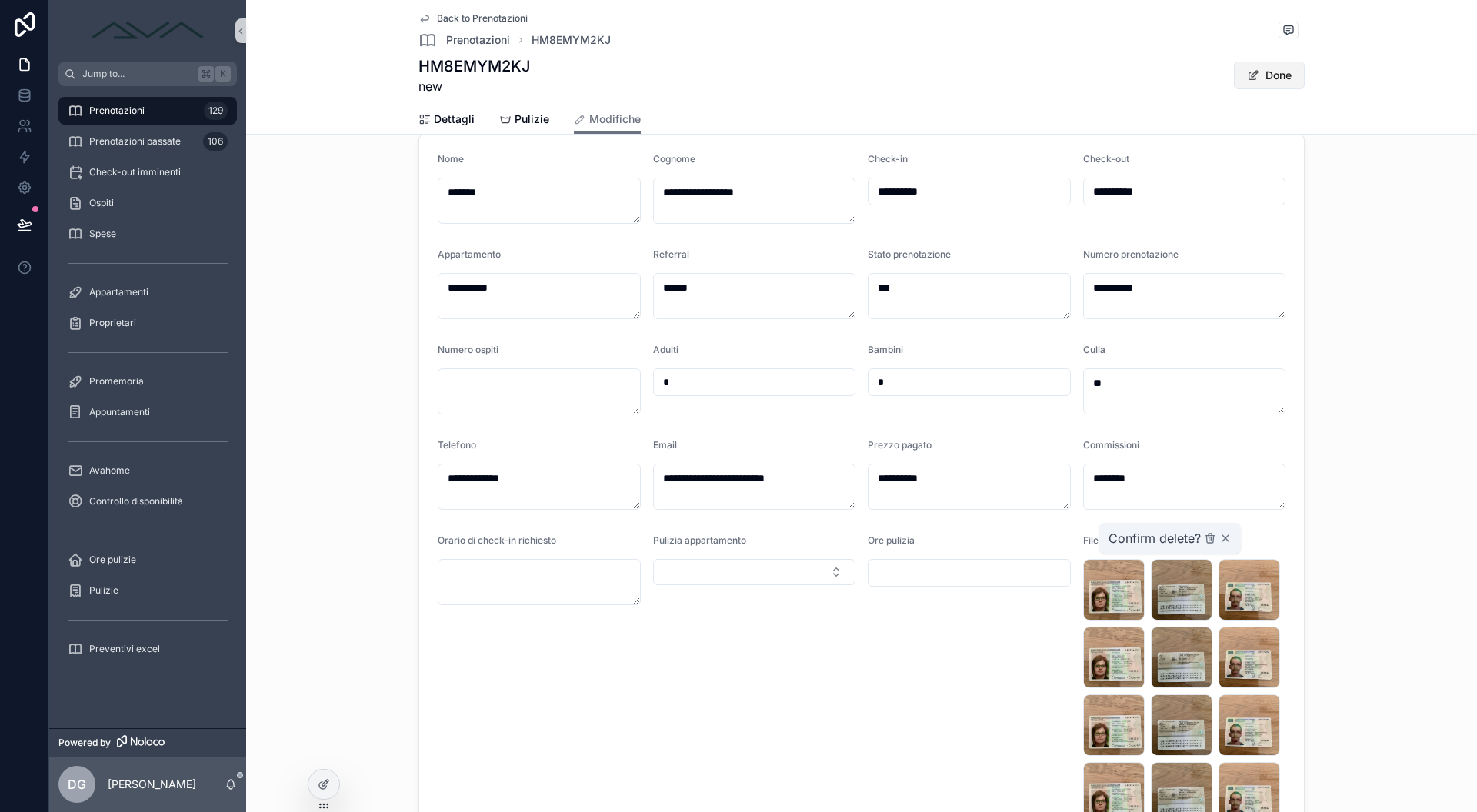
click at [1252, 71] on span "scrollable content" at bounding box center [1253, 75] width 12 height 12
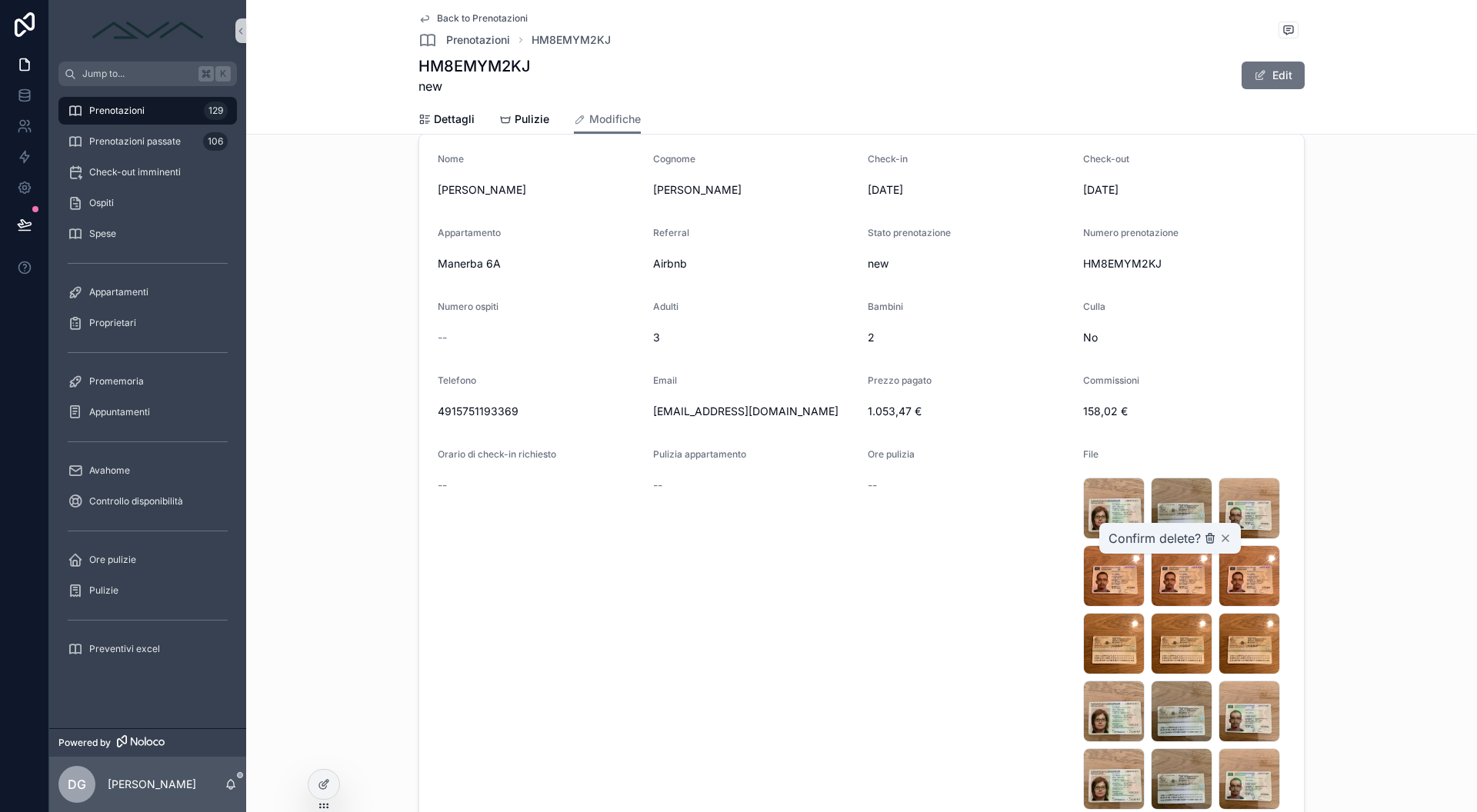
click at [1205, 536] on icon "scrollable content" at bounding box center [1211, 539] width 12 height 12
click at [1224, 537] on icon "scrollable content" at bounding box center [1225, 538] width 6 height 6
click at [1258, 73] on span "scrollable content" at bounding box center [1260, 75] width 12 height 12
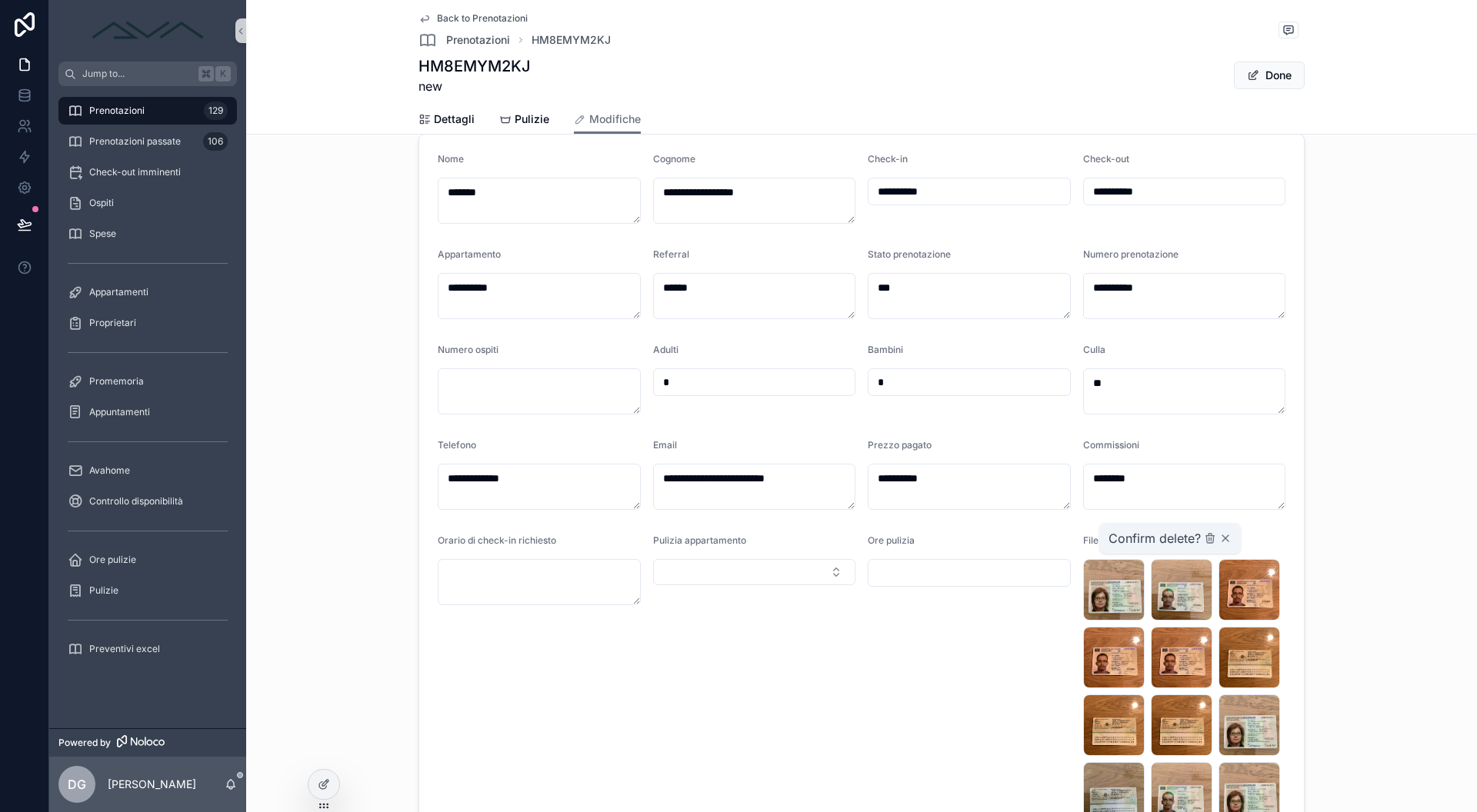
scroll to position [0, 0]
